Goal: Task Accomplishment & Management: Use online tool/utility

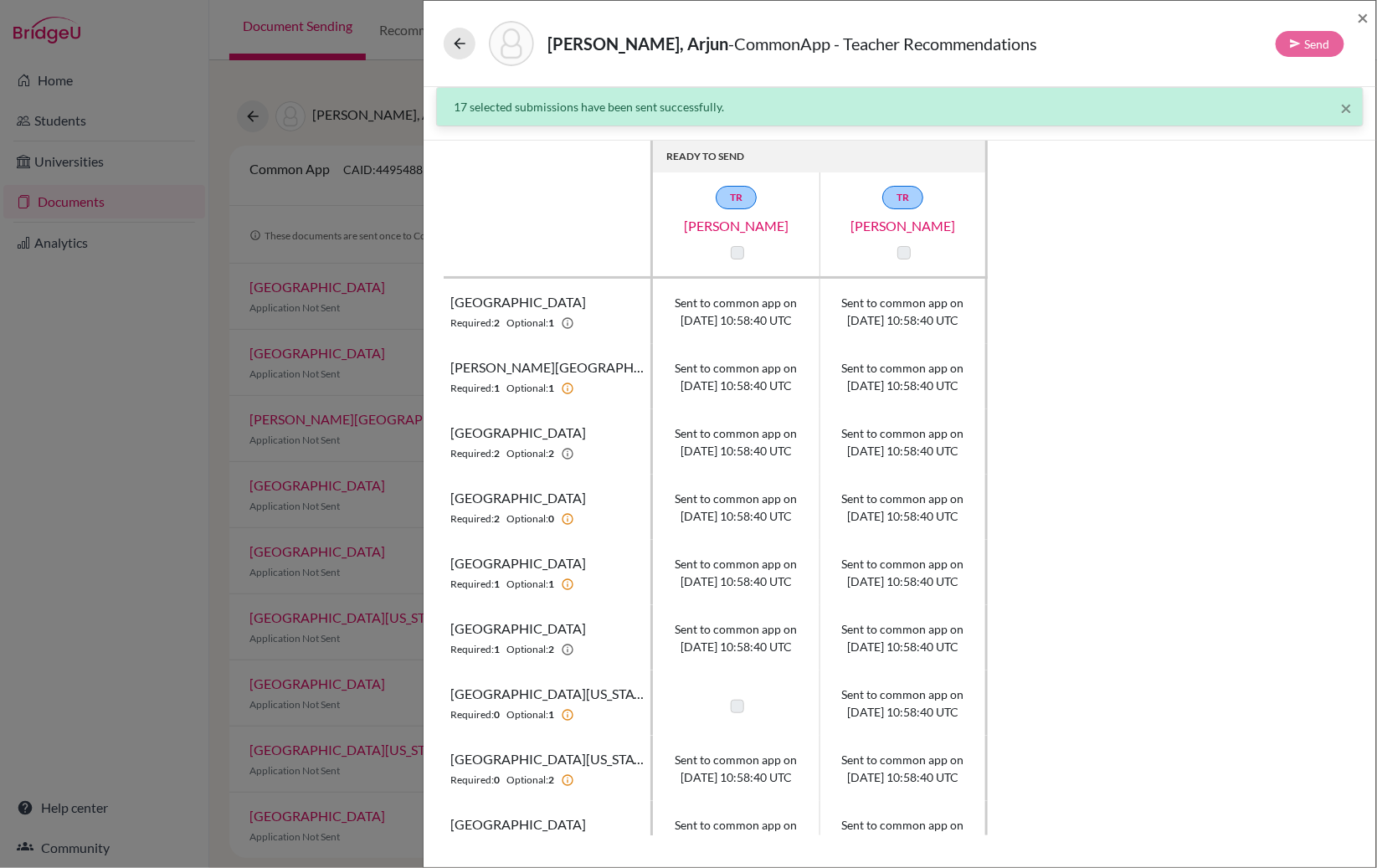
scroll to position [29, 0]
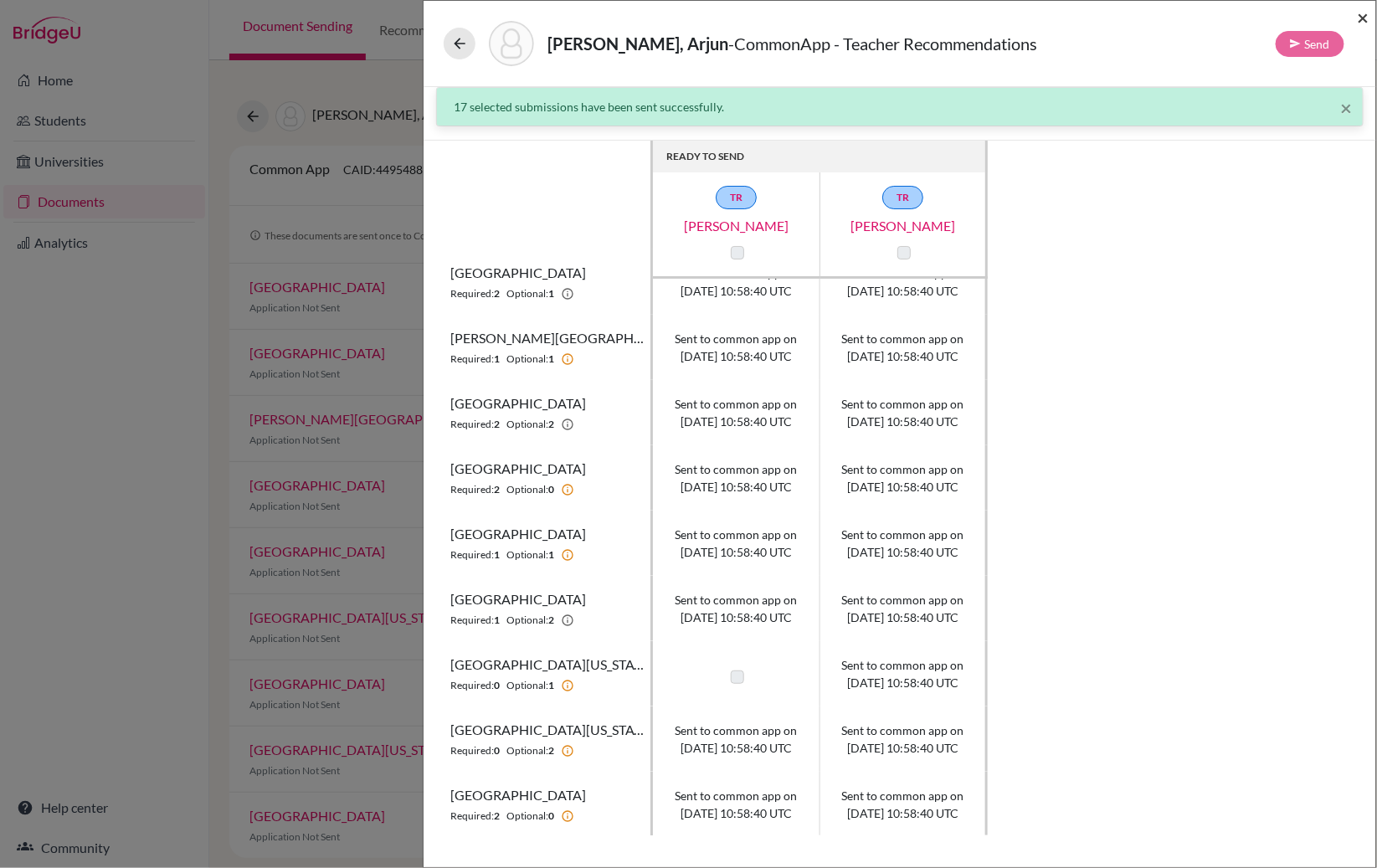
click at [1364, 16] on span "×" at bounding box center [1364, 17] width 12 height 24
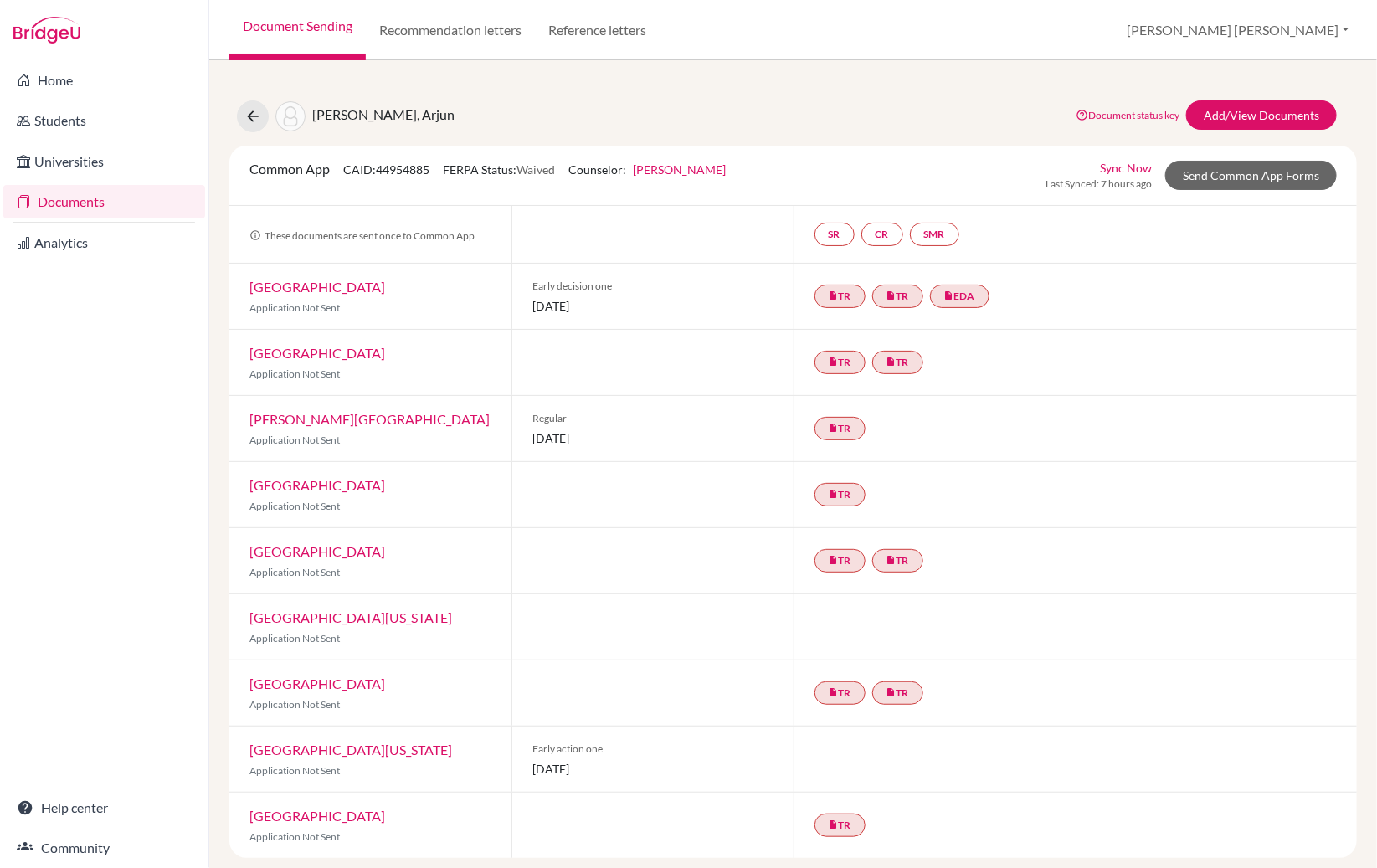
click at [306, 29] on link "Document Sending" at bounding box center [297, 30] width 137 height 61
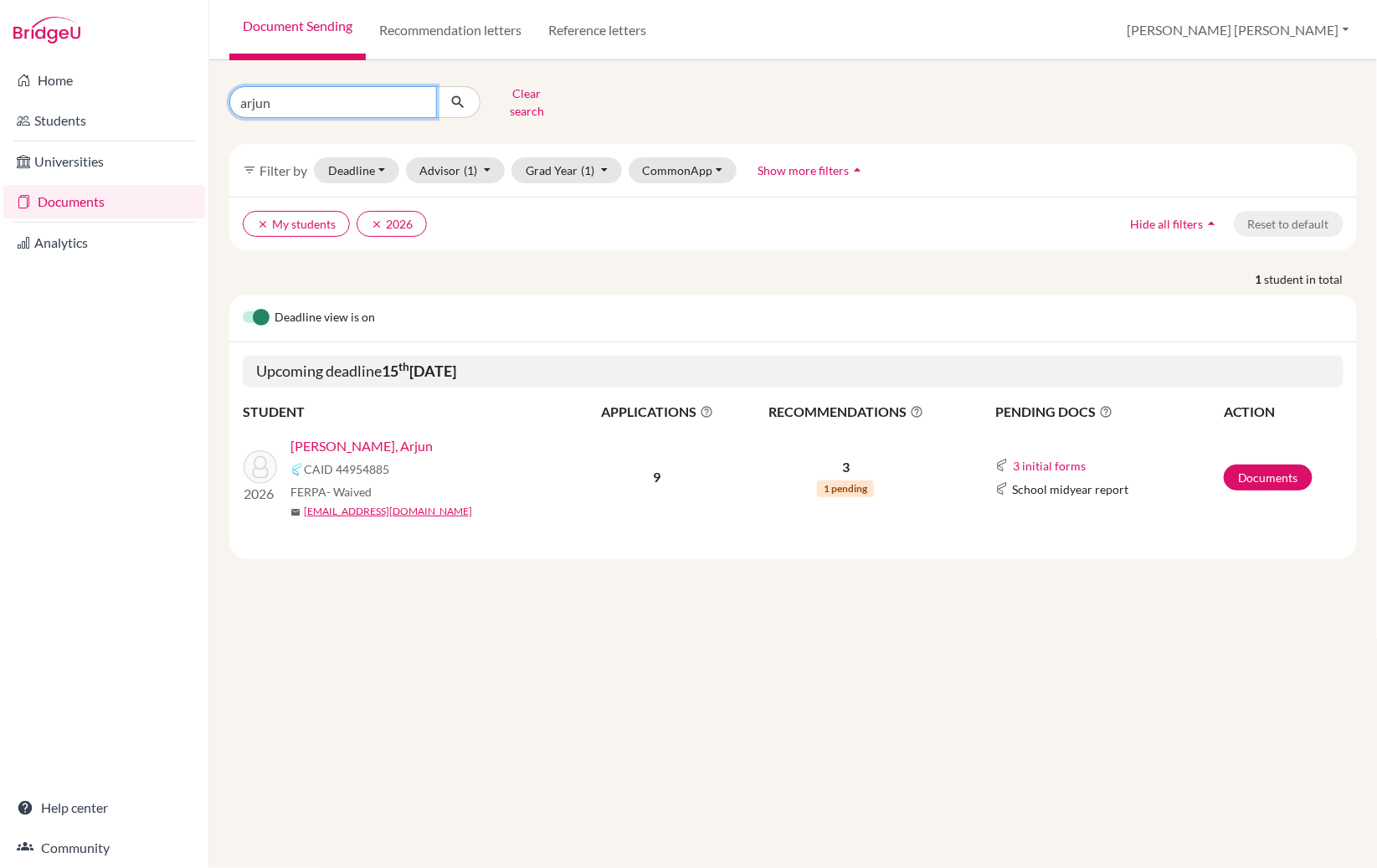
click at [275, 106] on input "arjun" at bounding box center [333, 102] width 207 height 32
type input "a"
type input "[PERSON_NAME]"
click at [463, 95] on icon "submit" at bounding box center [458, 102] width 17 height 17
click at [395, 437] on link "Richards, Christopher Krishna" at bounding box center [343, 447] width 104 height 20
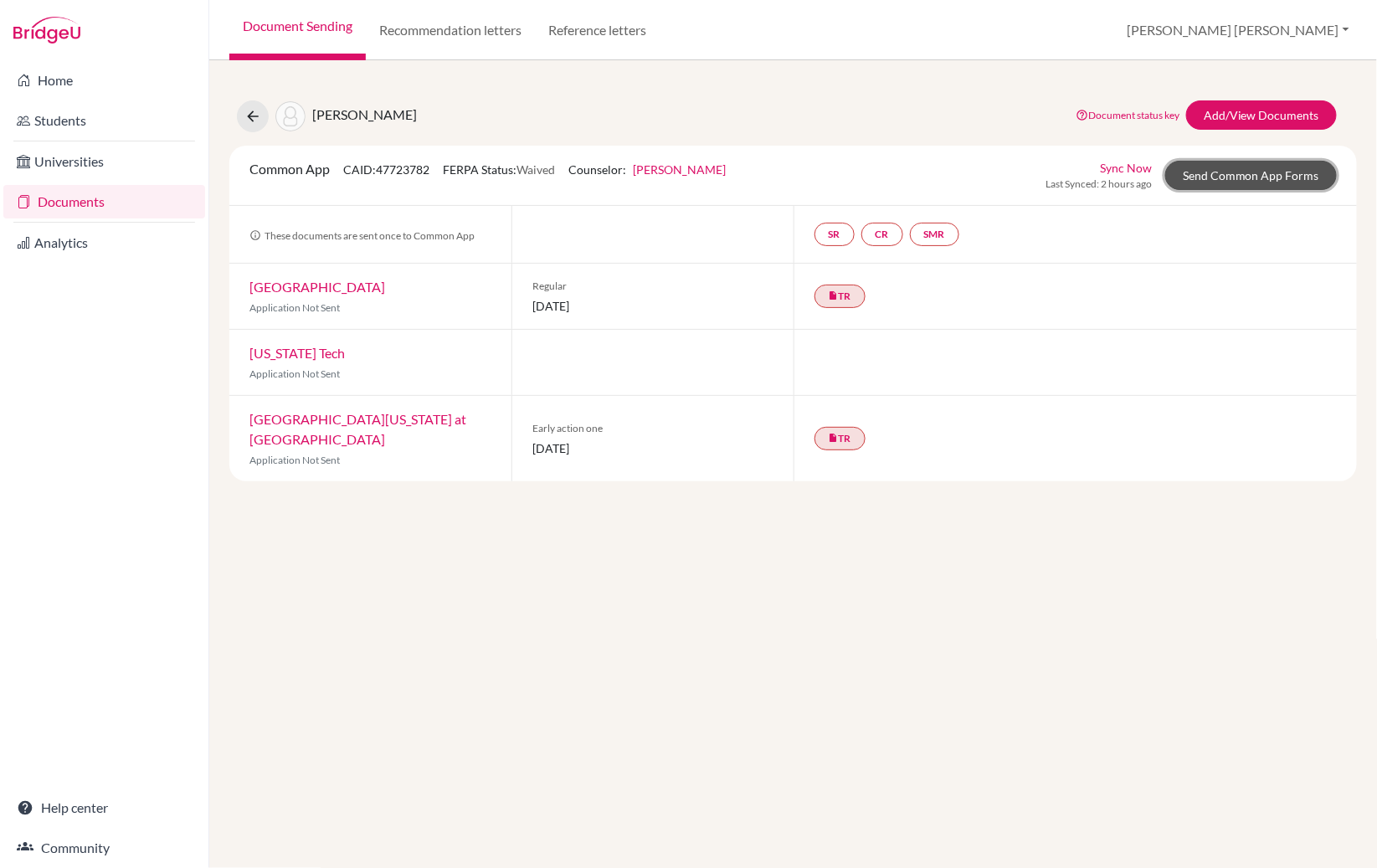
click at [1234, 174] on link "Send Common App Forms" at bounding box center [1251, 175] width 172 height 29
